Goal: Communication & Community: Ask a question

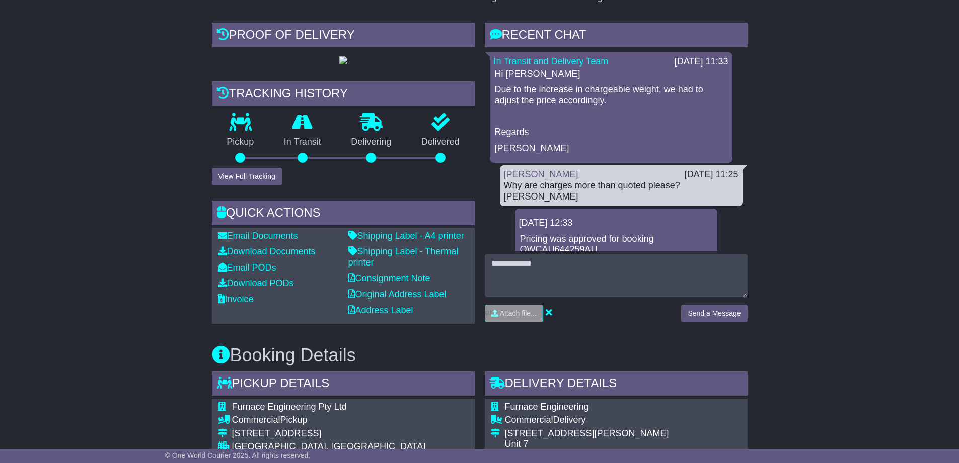
scroll to position [111, 0]
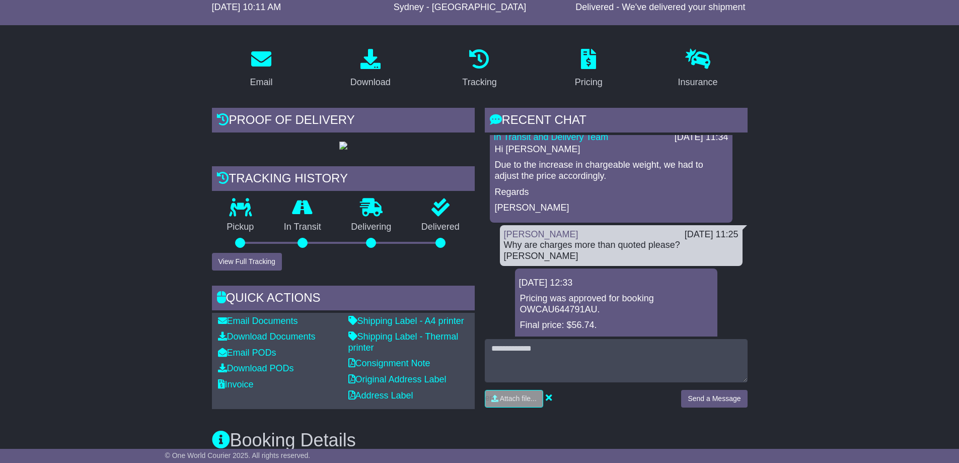
scroll to position [302, 0]
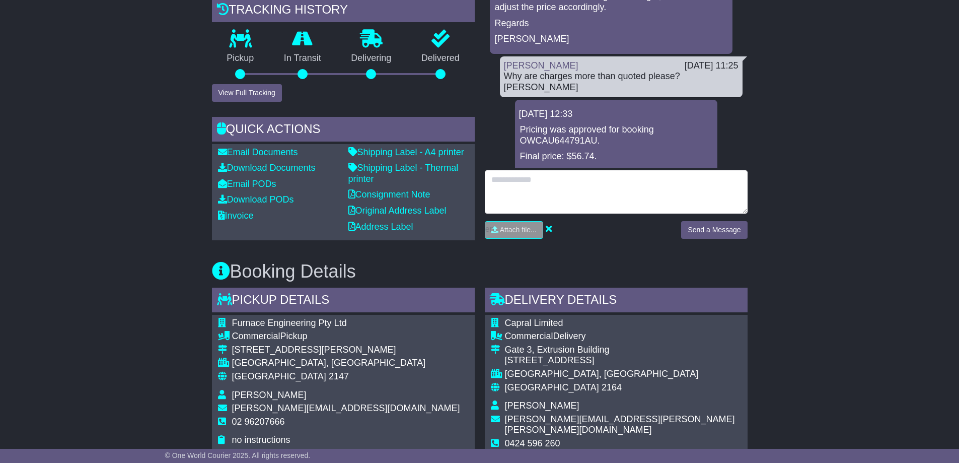
click at [540, 181] on textarea at bounding box center [616, 191] width 263 height 43
type textarea "*"
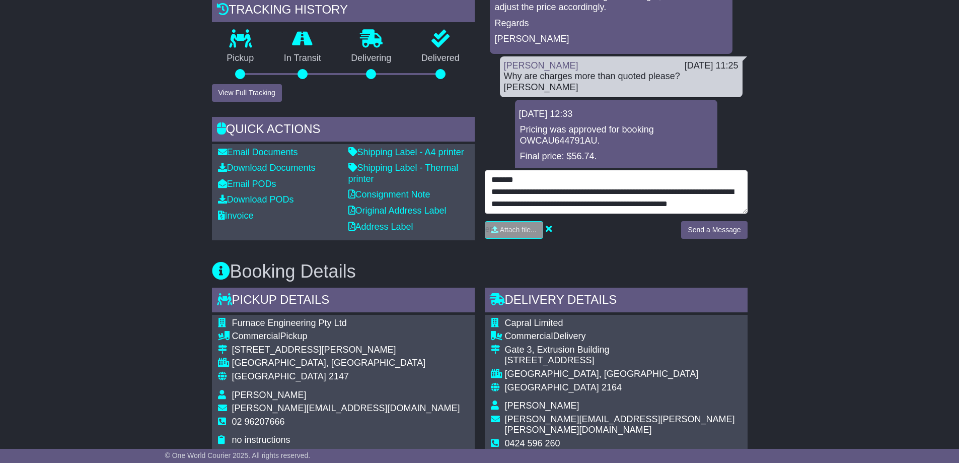
scroll to position [20, 0]
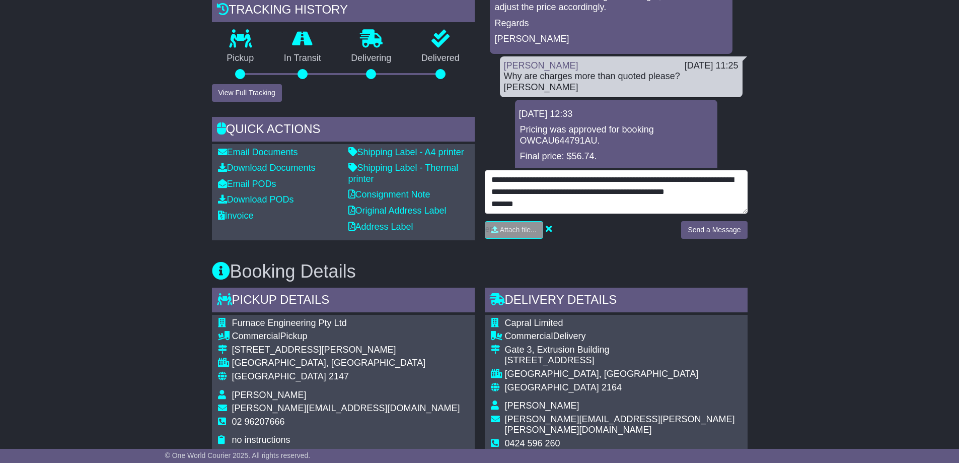
type textarea "**********"
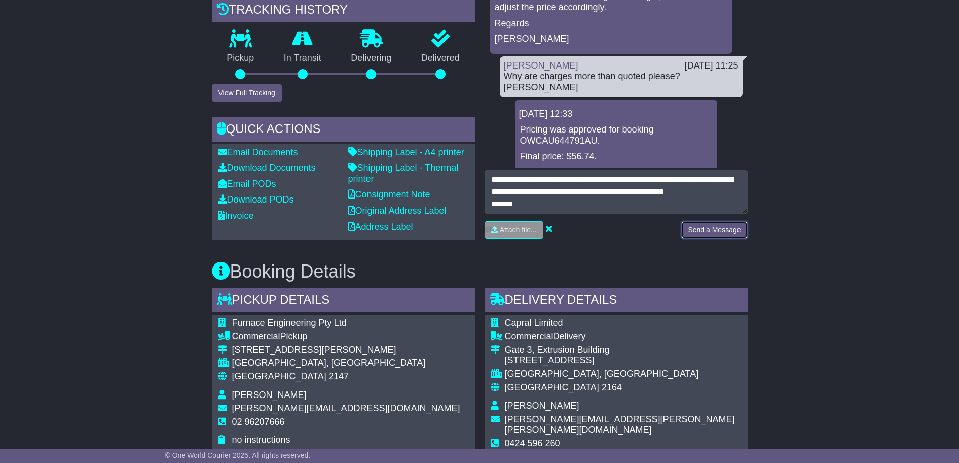
click at [698, 229] on button "Send a Message" at bounding box center [714, 230] width 66 height 18
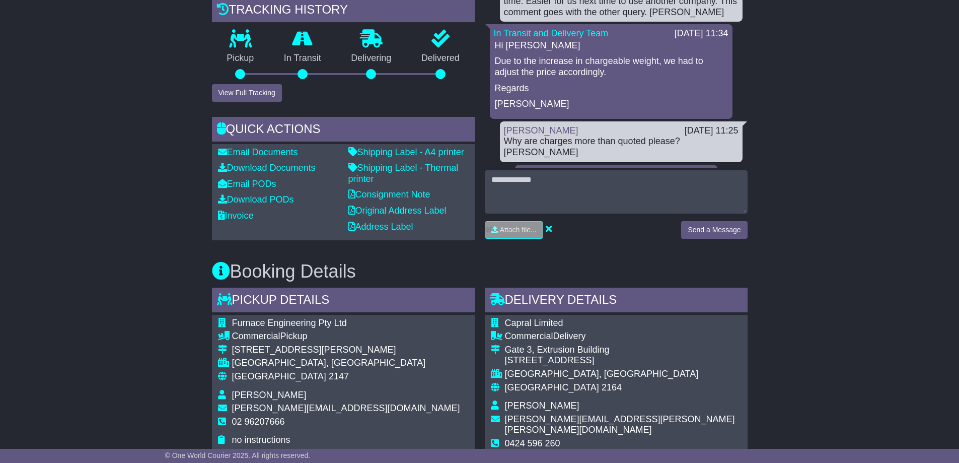
scroll to position [626, 0]
